Goal: Task Accomplishment & Management: Complete application form

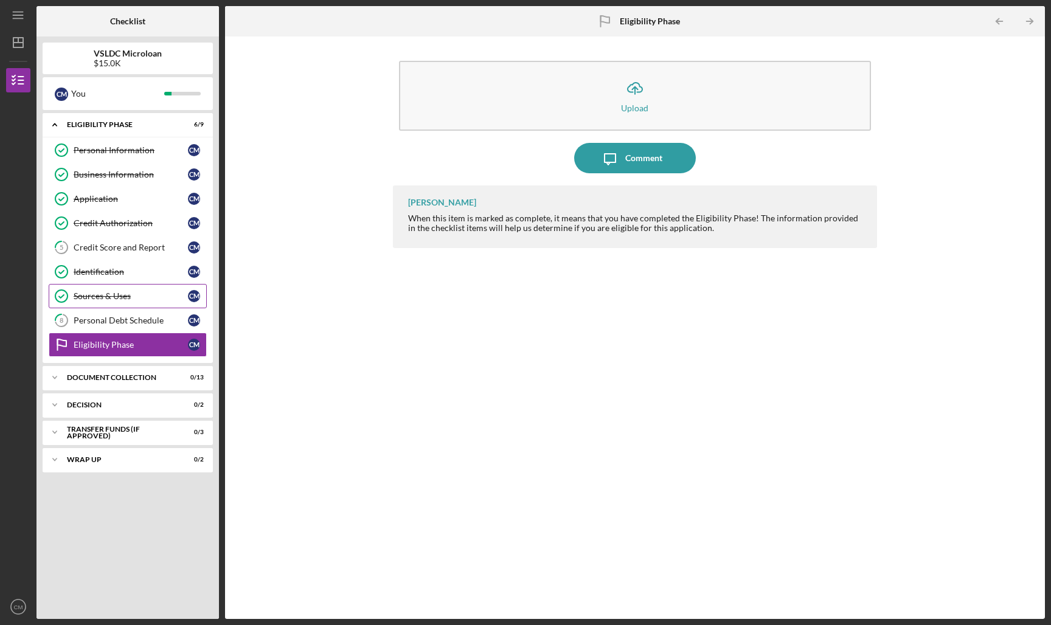
click at [141, 299] on div "Sources & Uses" at bounding box center [131, 296] width 114 height 10
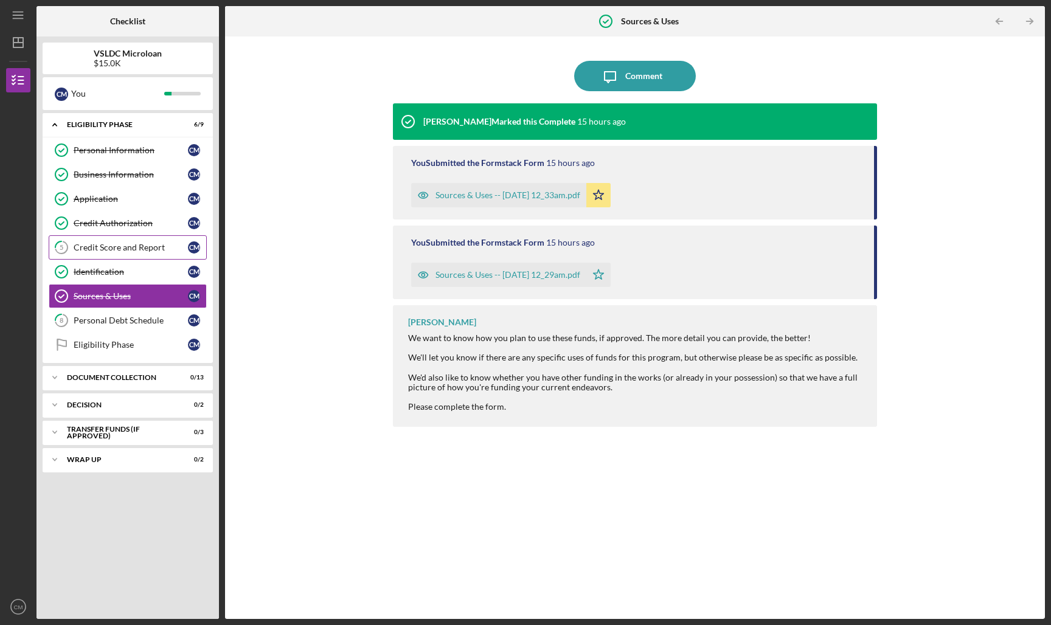
click at [107, 251] on div "Credit Score and Report" at bounding box center [131, 248] width 114 height 10
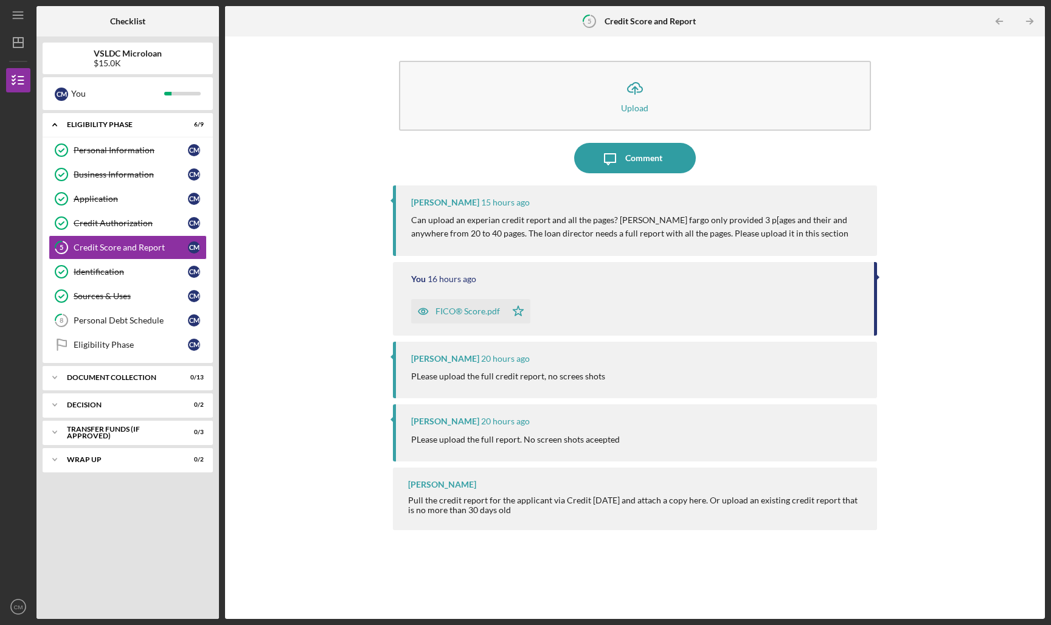
click at [450, 220] on p "Can upload an experian credit report and all the pages? Wells fargo only provid…" at bounding box center [638, 227] width 454 height 27
click at [102, 325] on link "8 Personal Debt Schedule C M" at bounding box center [128, 320] width 158 height 24
